Goal: Task Accomplishment & Management: Use online tool/utility

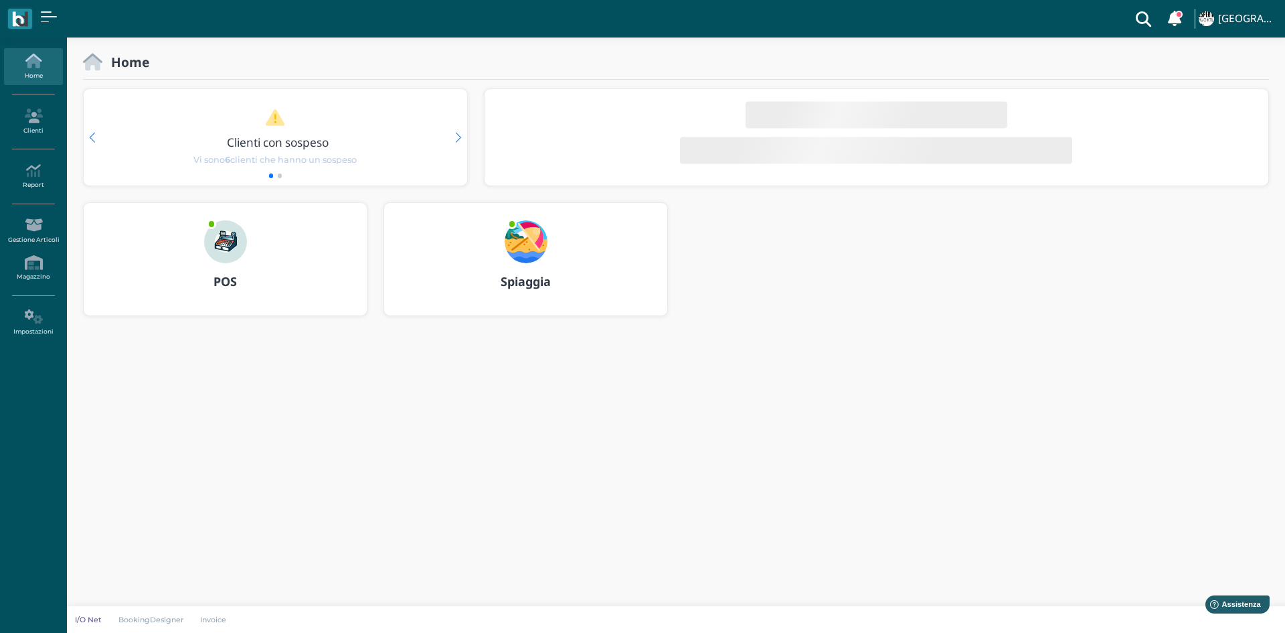
click at [526, 278] on b "Spiaggia" at bounding box center [526, 281] width 50 height 16
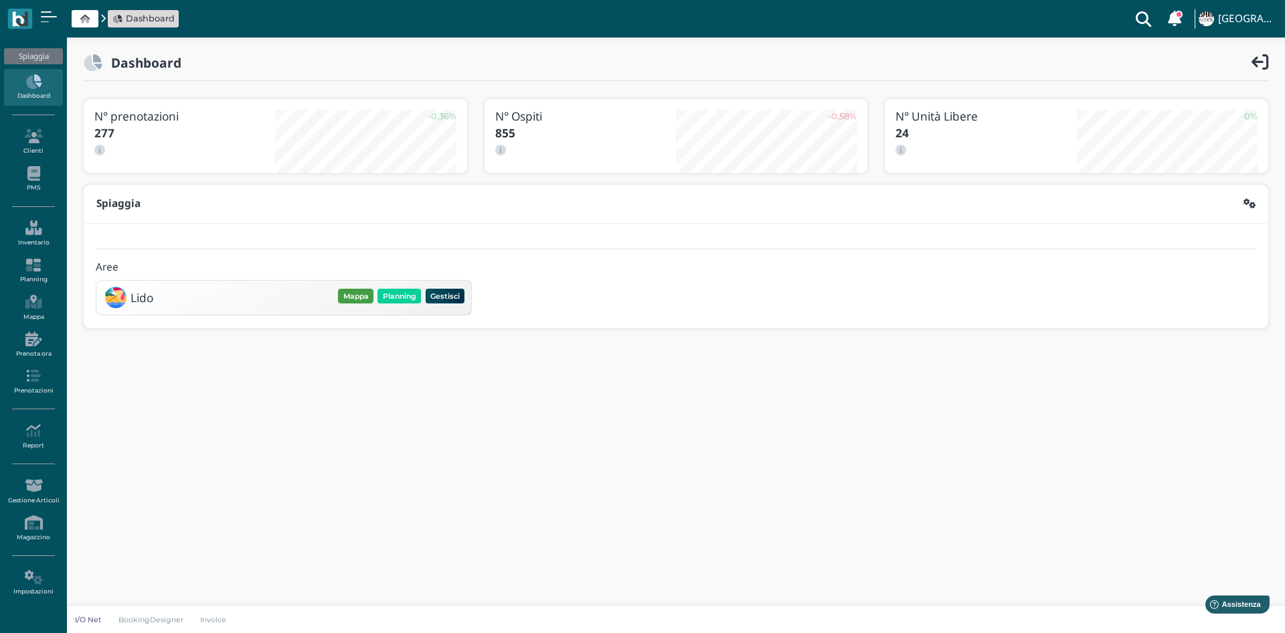
click at [361, 297] on button "Mappa" at bounding box center [355, 296] width 35 height 15
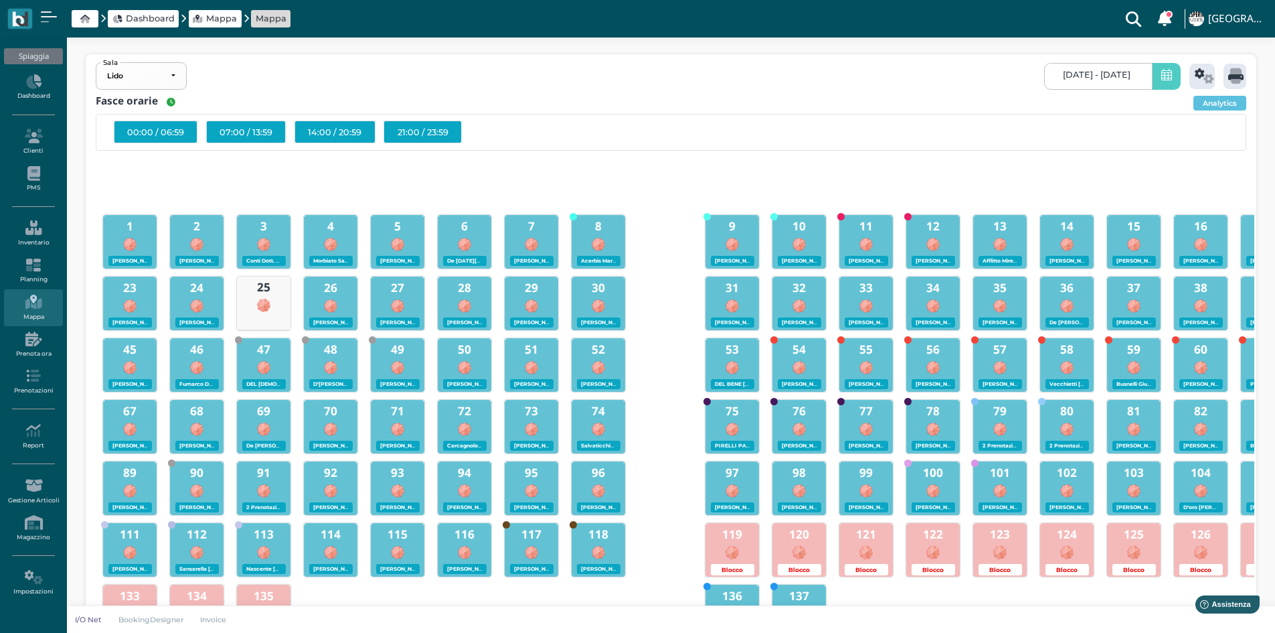
click at [1165, 79] on icon at bounding box center [1166, 76] width 11 height 14
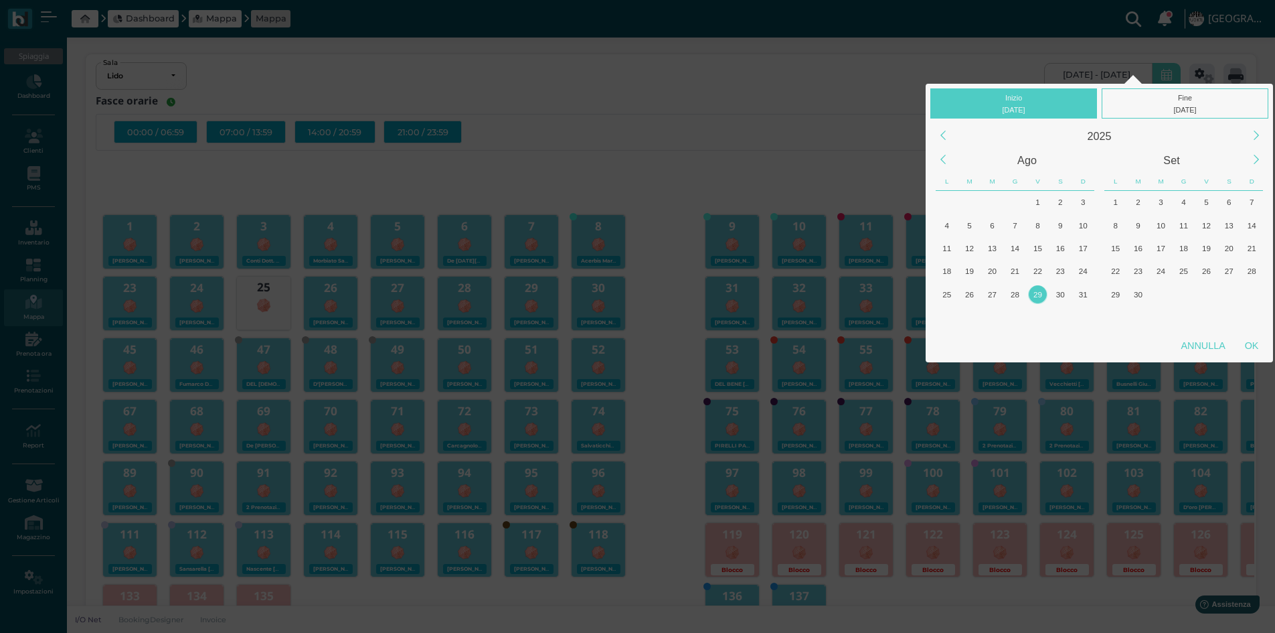
click at [1042, 289] on div "29" at bounding box center [1038, 294] width 18 height 18
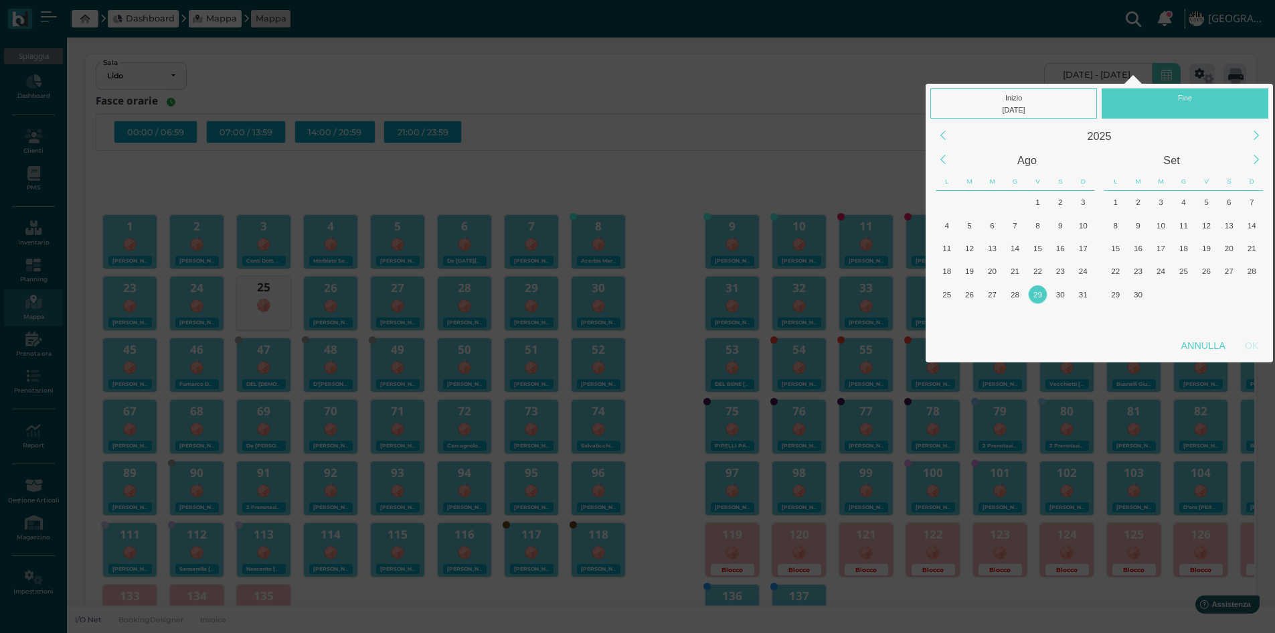
click at [1042, 289] on div "29" at bounding box center [1038, 294] width 18 height 18
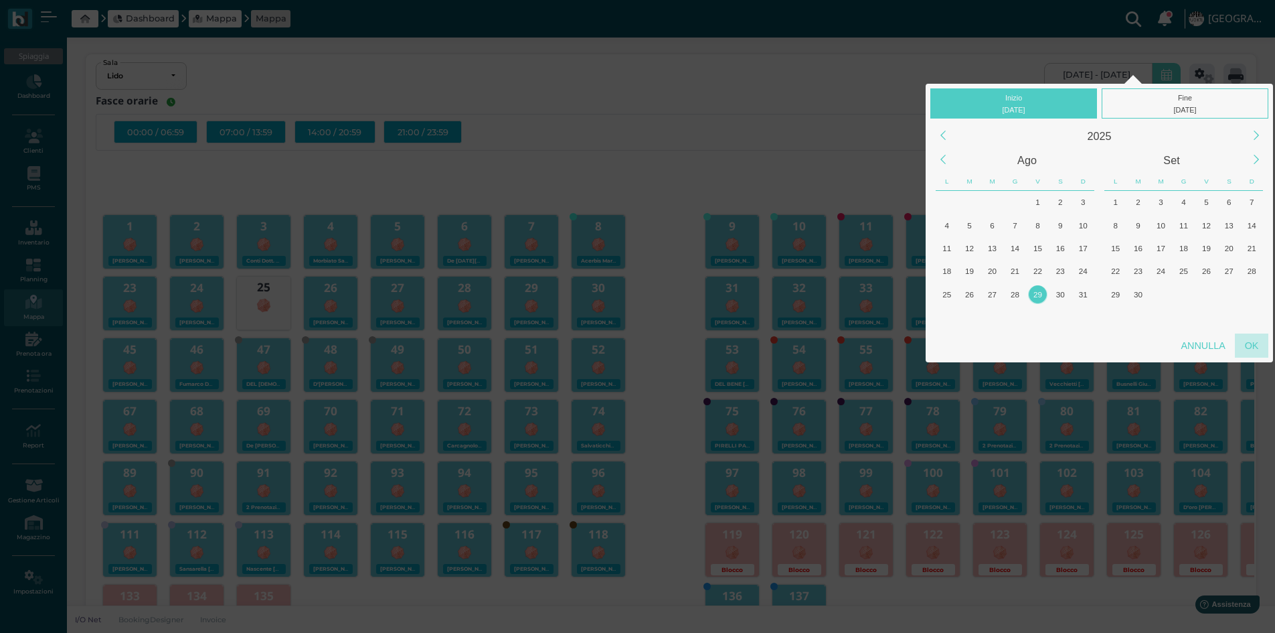
click at [1258, 345] on div "OK" at bounding box center [1251, 345] width 33 height 24
type input "29/08/2025 - 29/08/2025"
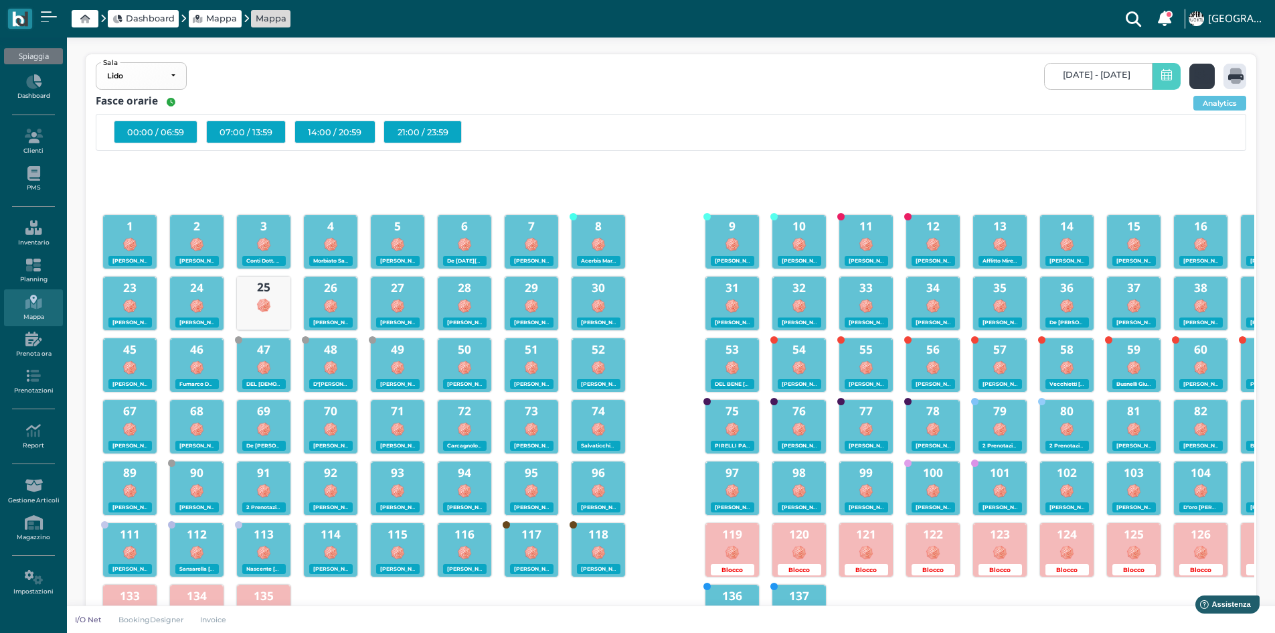
click at [1202, 79] on icon at bounding box center [1204, 75] width 19 height 15
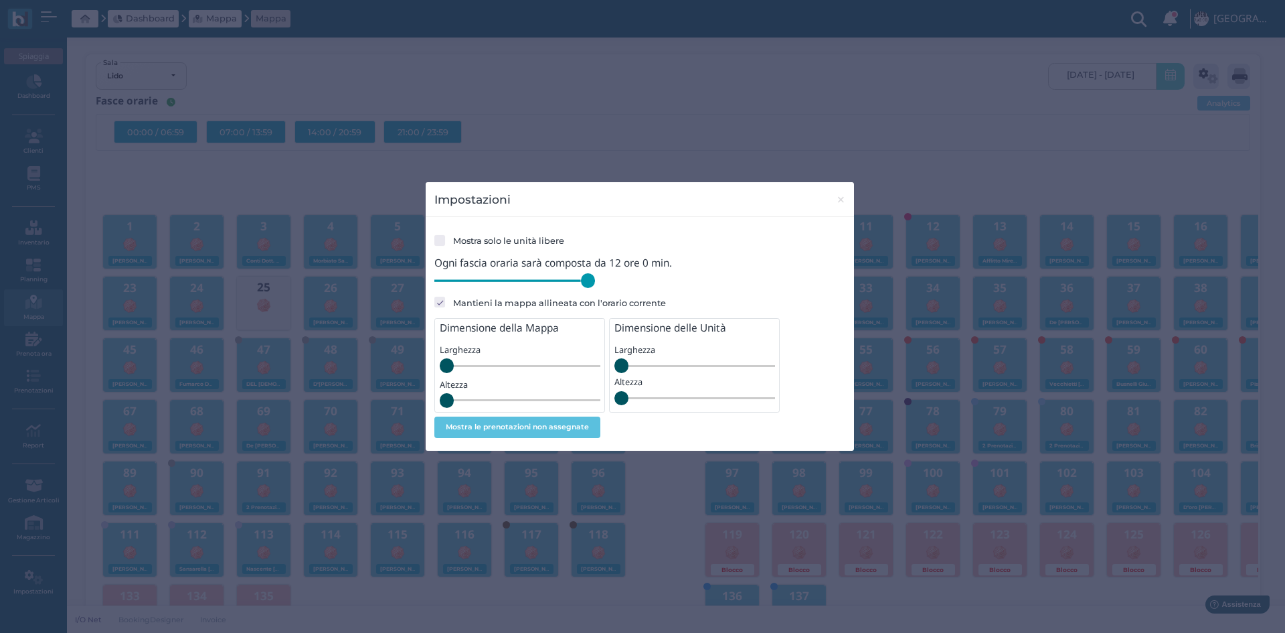
drag, startPoint x: 527, startPoint y: 285, endPoint x: 614, endPoint y: 299, distance: 87.4
type input "720"
click at [595, 288] on input "range" at bounding box center [514, 280] width 161 height 15
click at [842, 202] on span "×" at bounding box center [841, 199] width 10 height 17
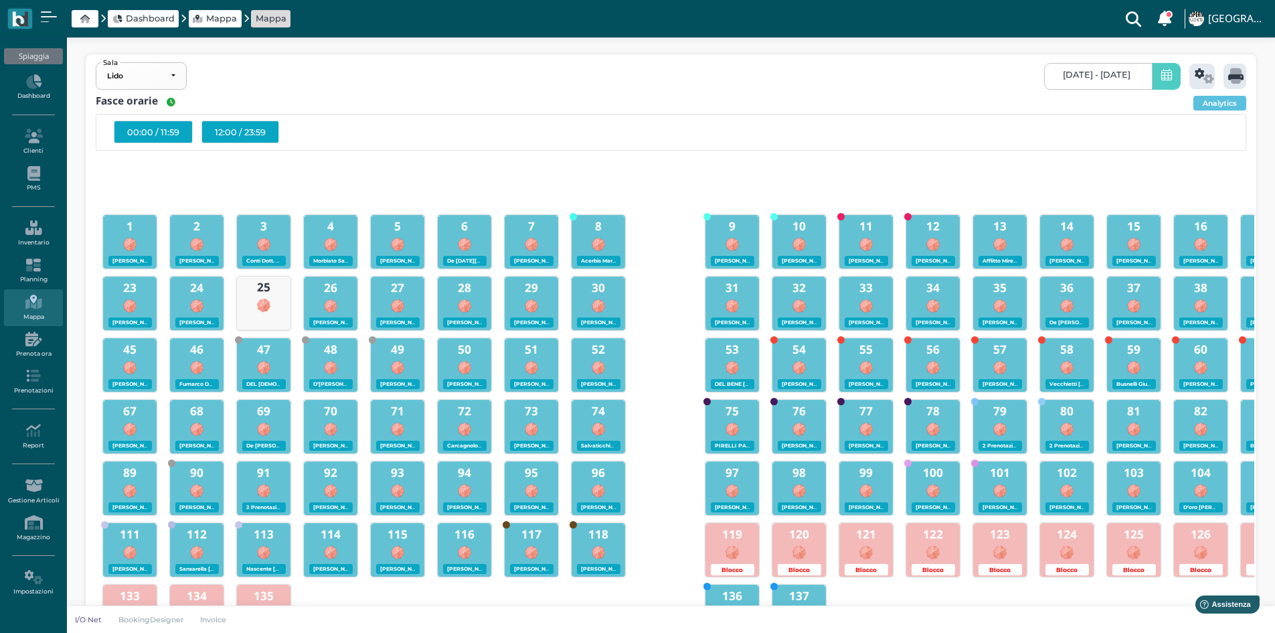
click at [240, 133] on div "12:00 / 23:59" at bounding box center [240, 131] width 78 height 23
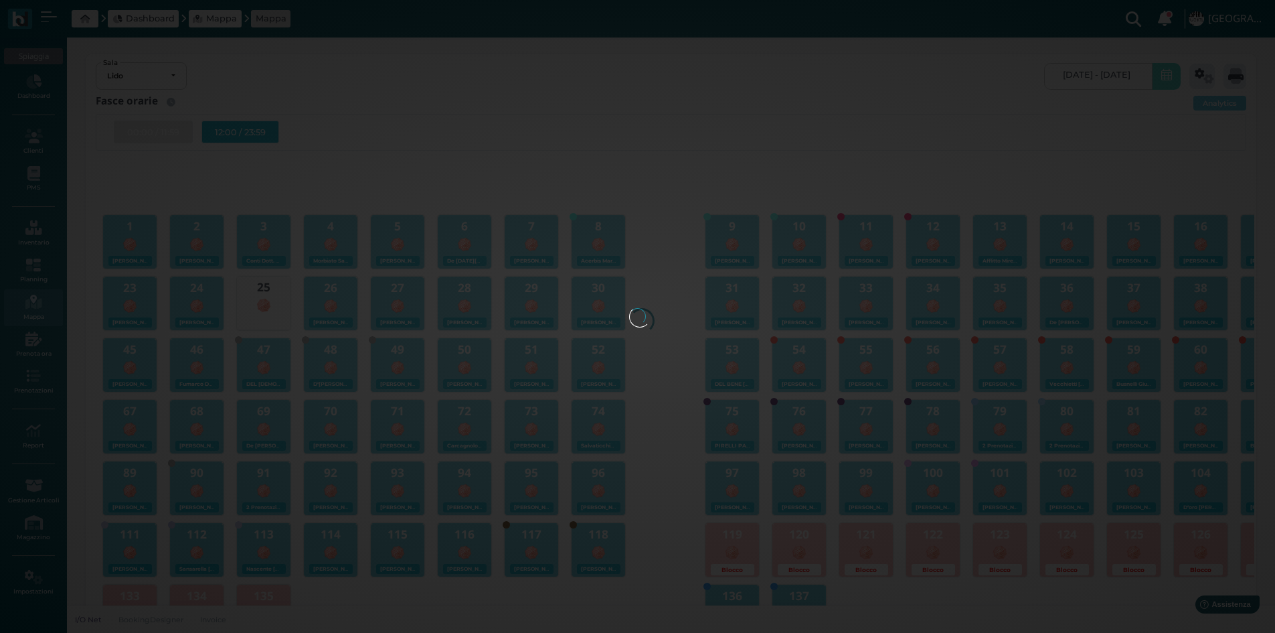
click at [629, 308] on div at bounding box center [637, 316] width 17 height 17
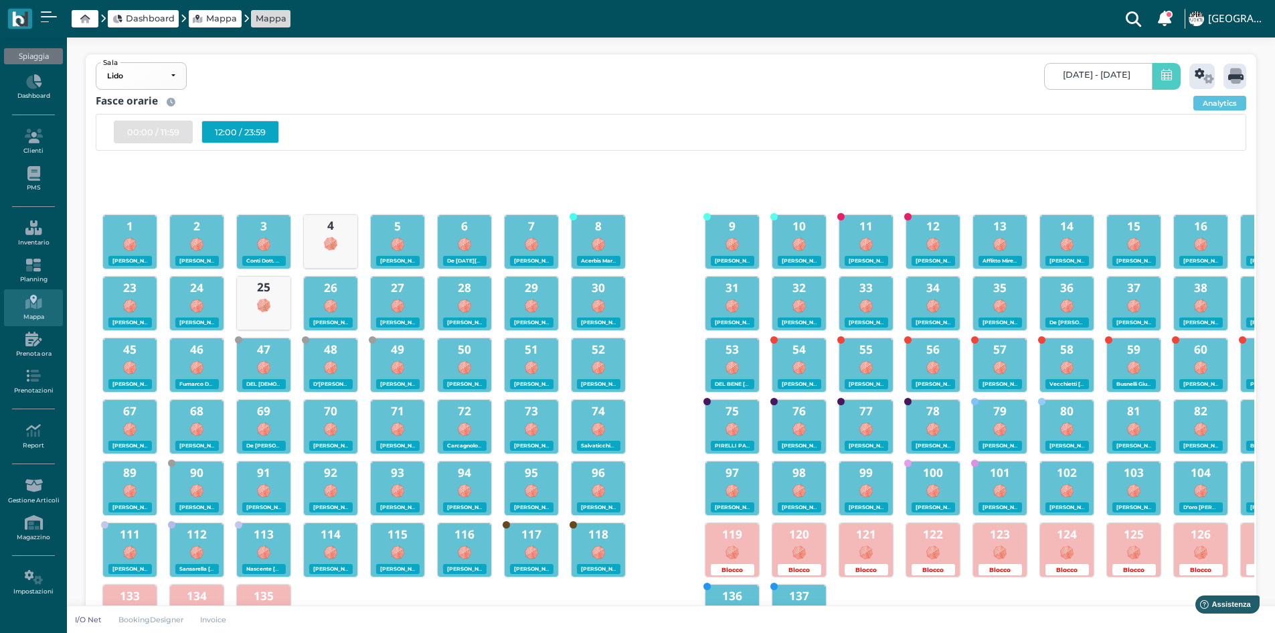
click at [245, 131] on div "12:00 / 23:59" at bounding box center [240, 131] width 78 height 23
click at [1238, 78] on icon at bounding box center [1235, 75] width 15 height 15
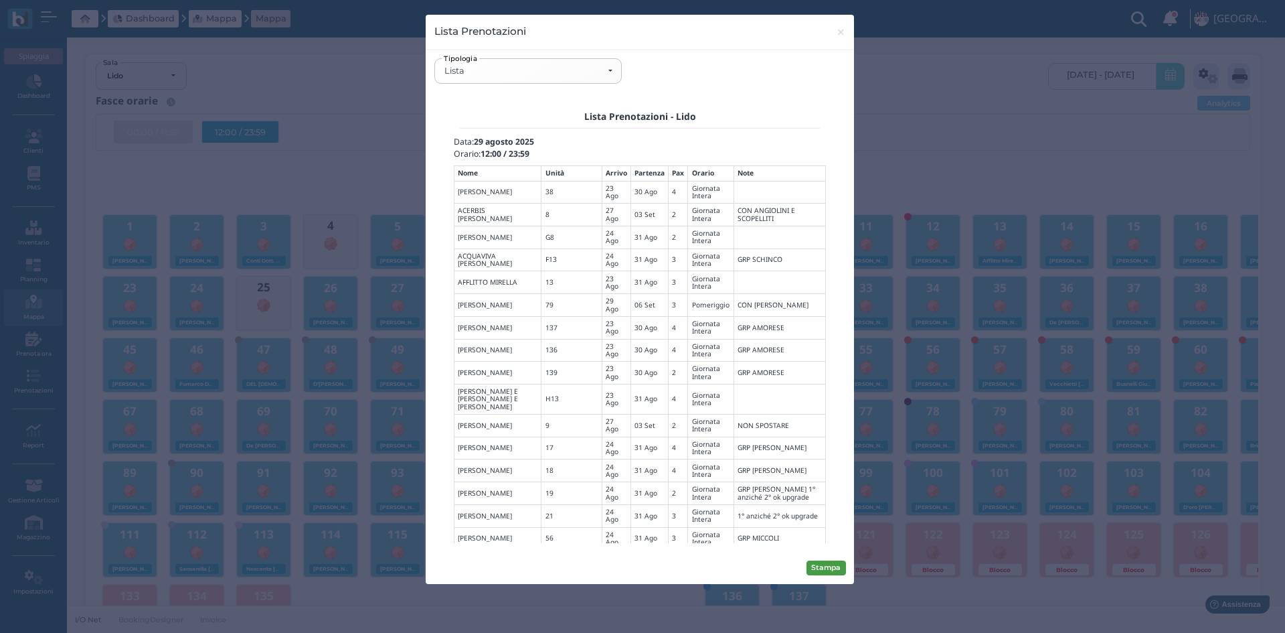
click at [829, 569] on button "Stampa" at bounding box center [826, 567] width 39 height 15
click at [616, 69] on div "Lista" at bounding box center [528, 70] width 186 height 23
click at [459, 163] on span "Mappa" at bounding box center [465, 166] width 39 height 14
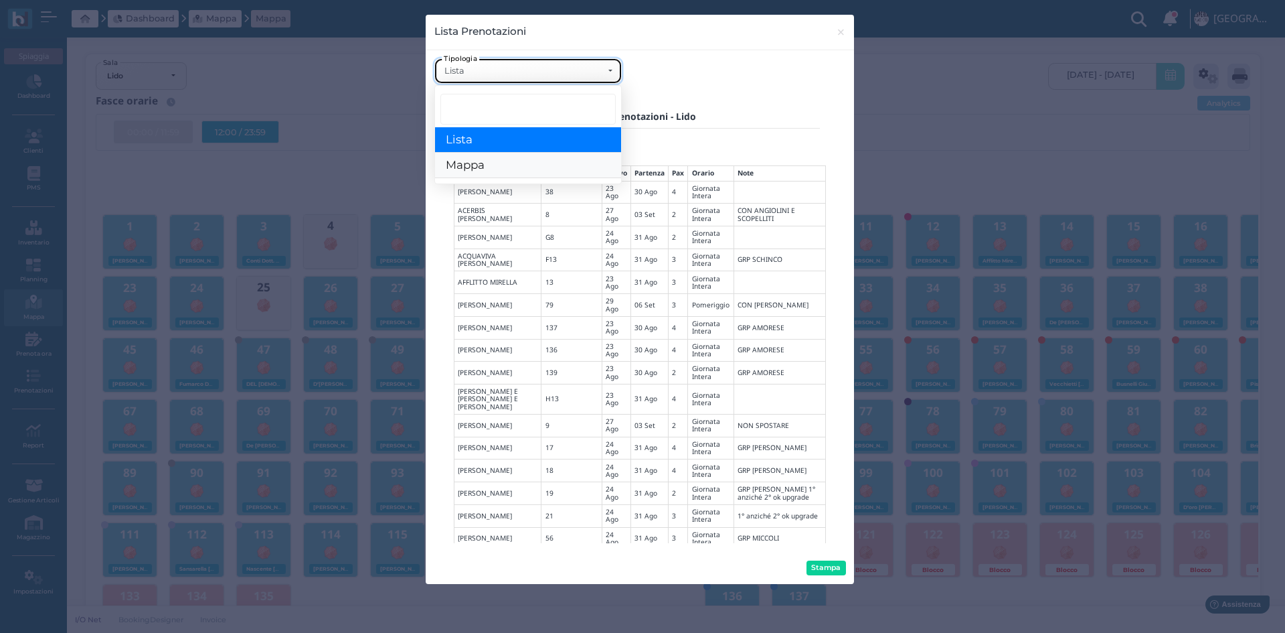
select select "map"
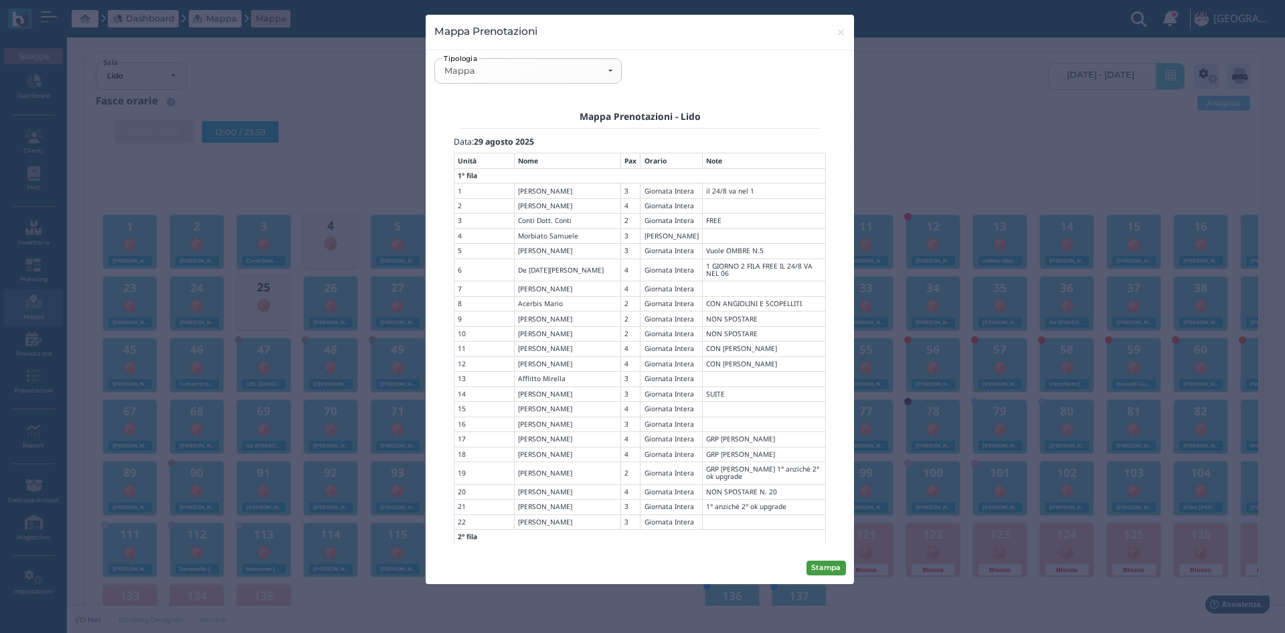
click at [833, 562] on button "Stampa" at bounding box center [826, 567] width 39 height 15
click at [837, 29] on span "×" at bounding box center [841, 31] width 10 height 17
